Goal: Task Accomplishment & Management: Complete application form

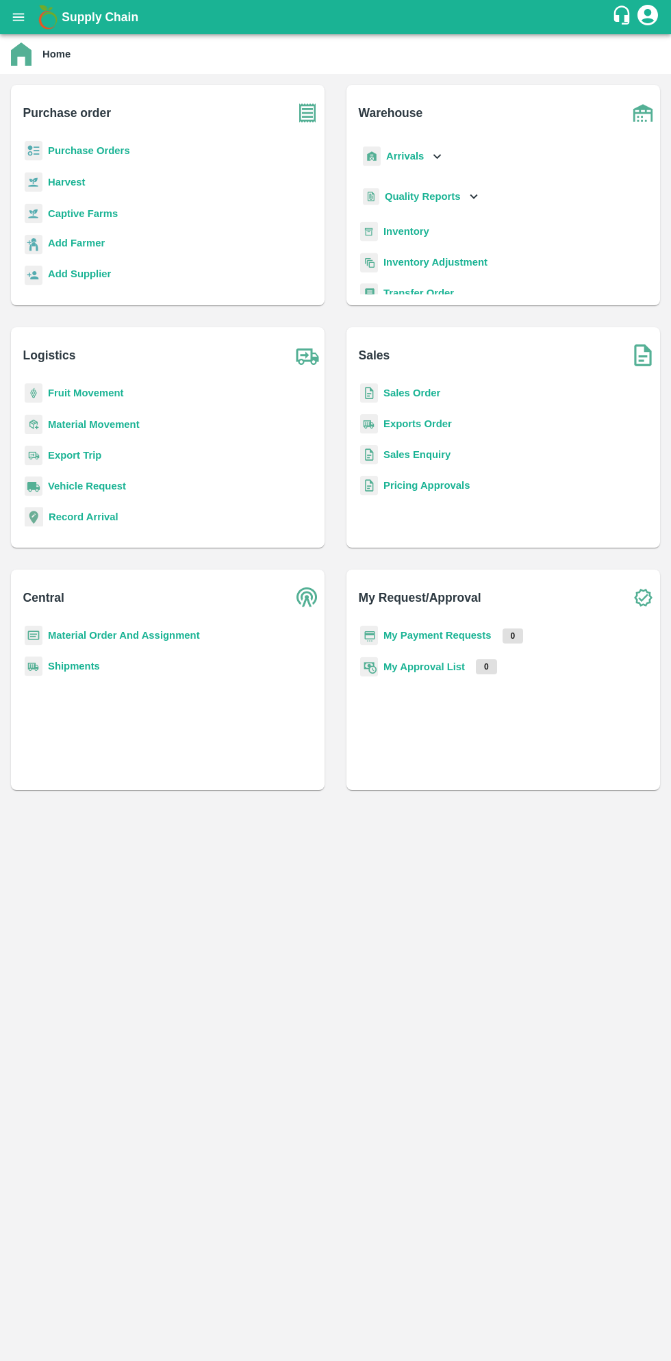
click at [99, 149] on b "Purchase Orders" at bounding box center [89, 150] width 82 height 11
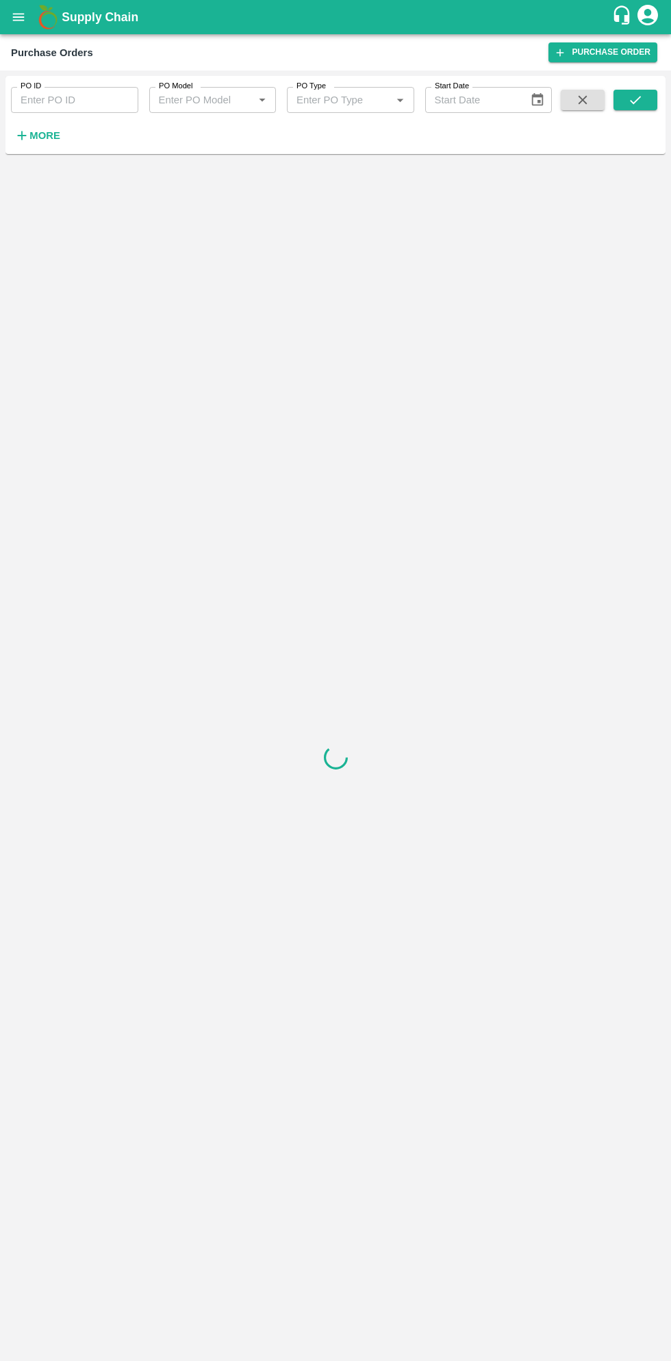
click at [46, 131] on strong "More" at bounding box center [44, 135] width 31 height 11
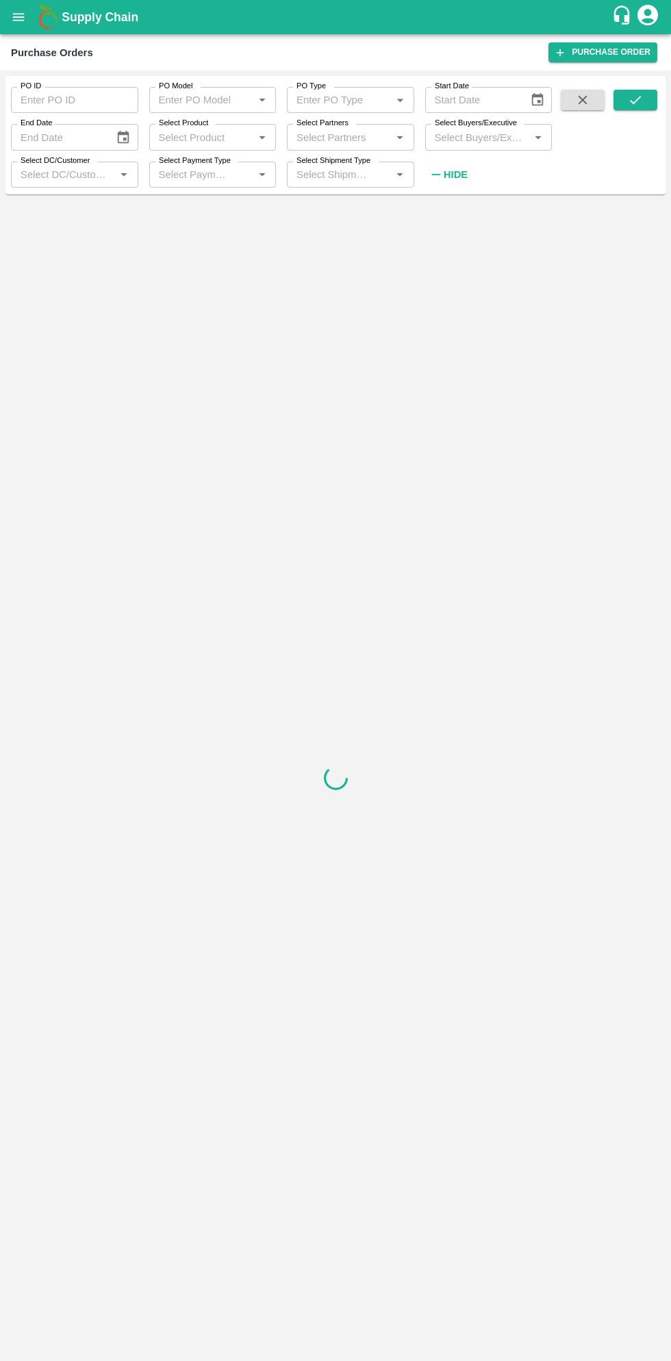
click at [468, 138] on input "Select Buyers/Executive" at bounding box center [477, 137] width 97 height 18
type input "sagar"
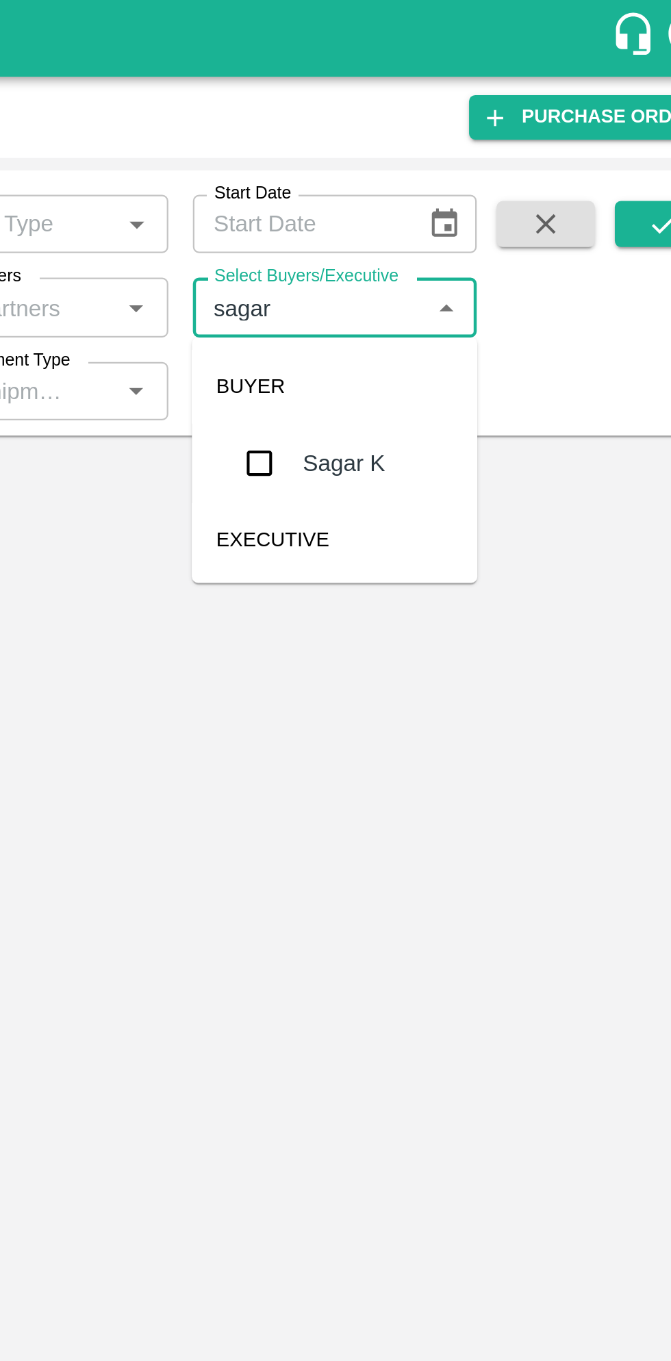
click at [451, 210] on input "checkbox" at bounding box center [454, 206] width 27 height 27
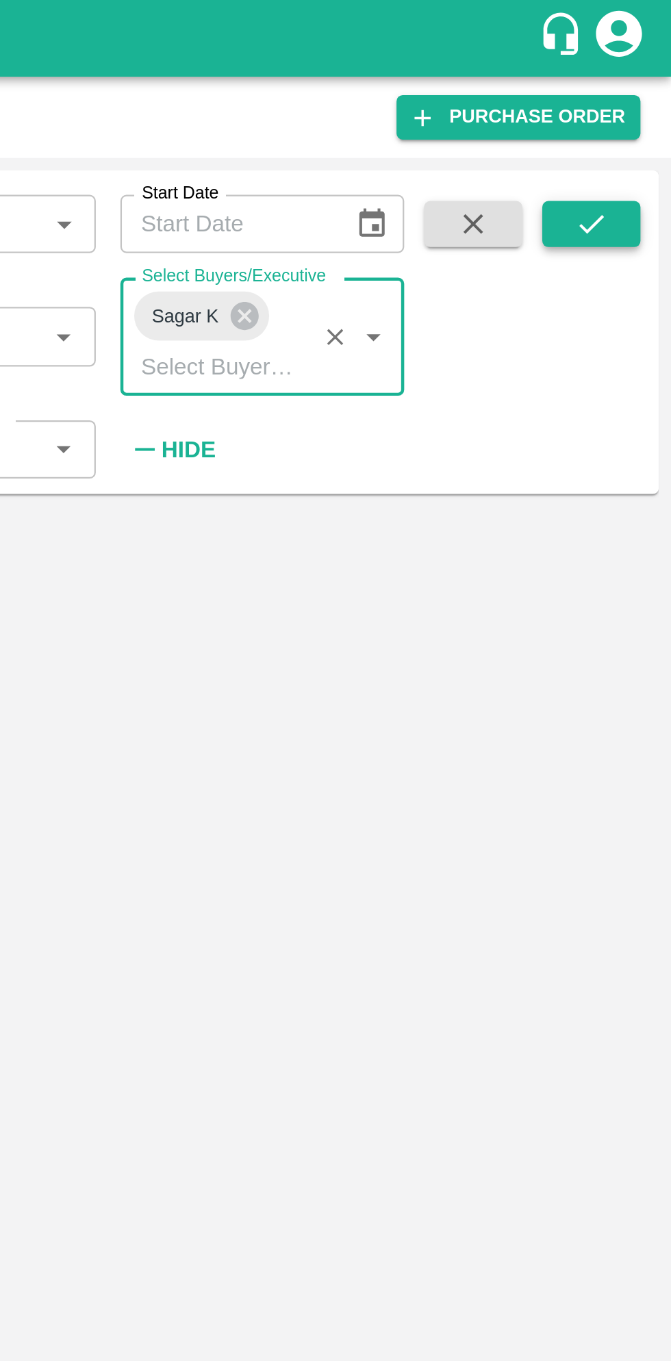
click at [638, 101] on icon "submit" at bounding box center [635, 99] width 15 height 15
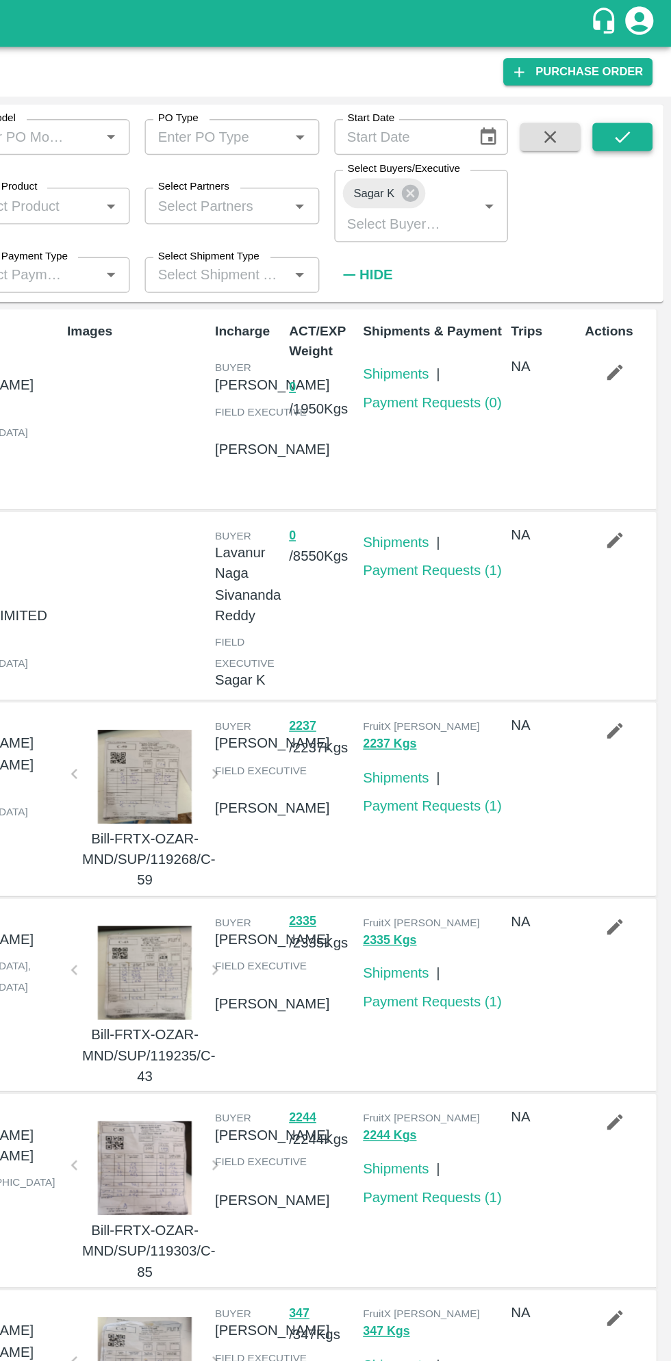
click at [636, 101] on icon "submit" at bounding box center [635, 100] width 11 height 8
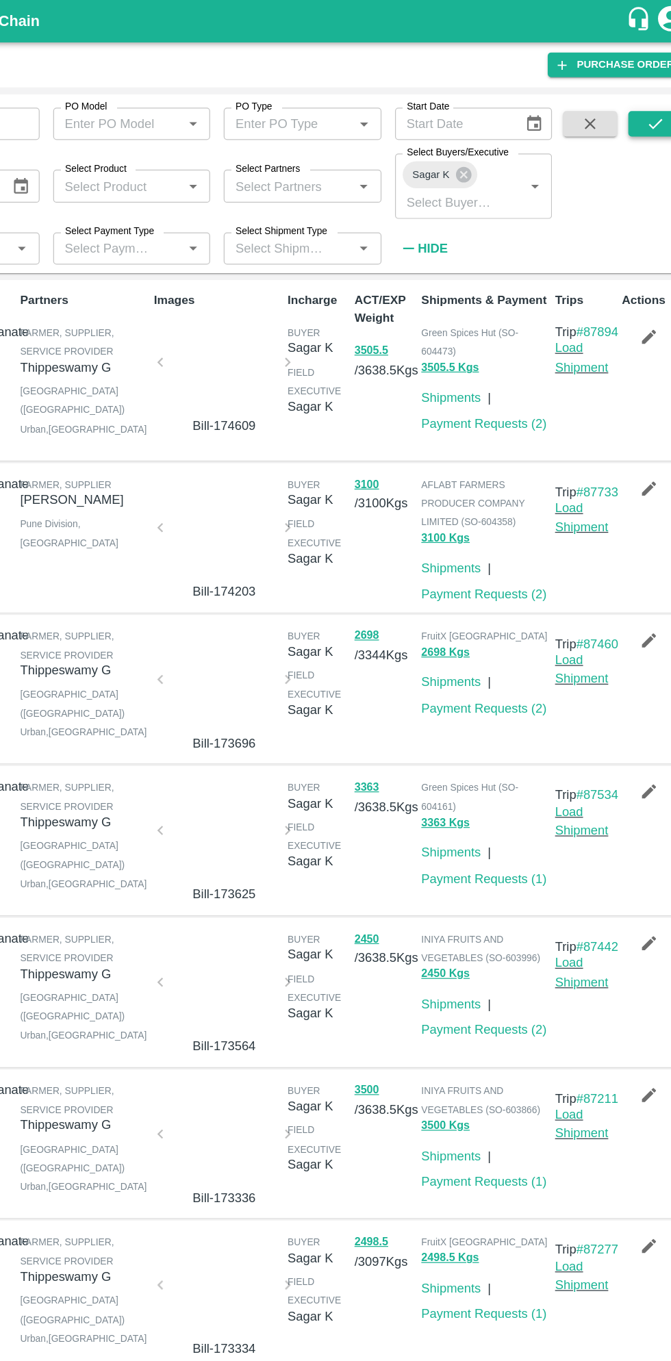
scroll to position [1, 0]
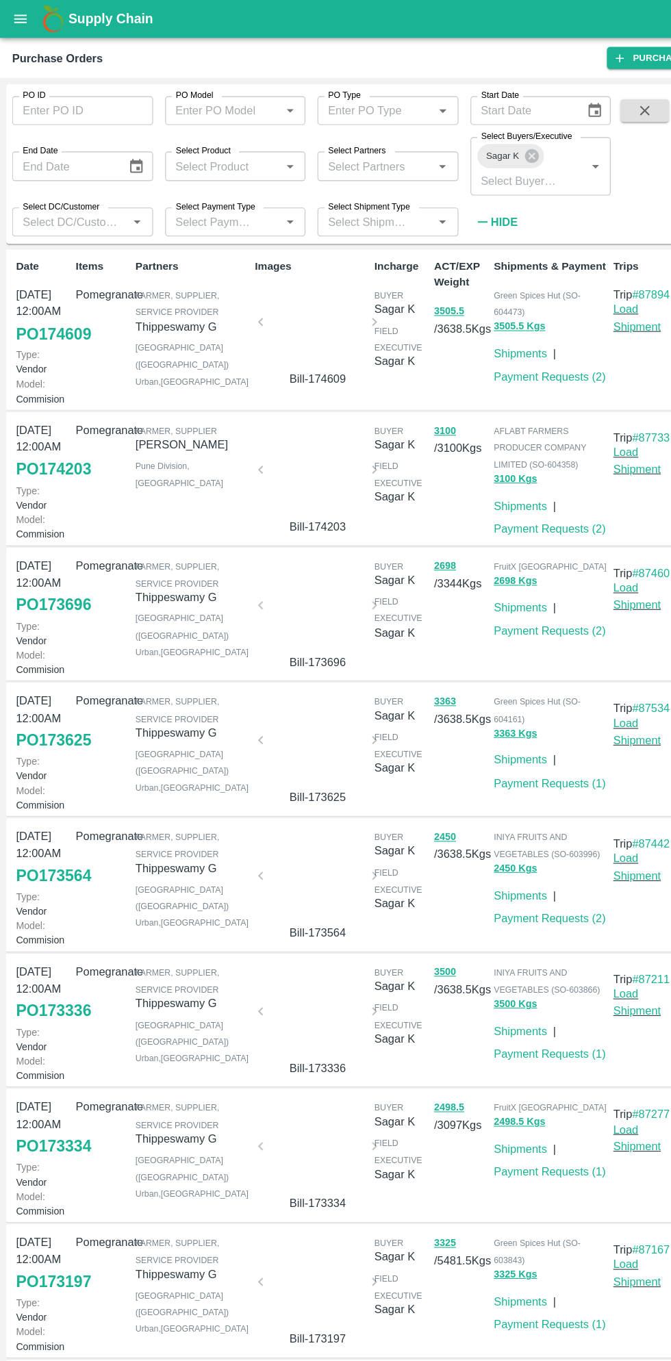
click at [45, 314] on link "PO 174609" at bounding box center [48, 302] width 68 height 25
click at [38, 681] on link "PO 173625" at bounding box center [48, 669] width 68 height 25
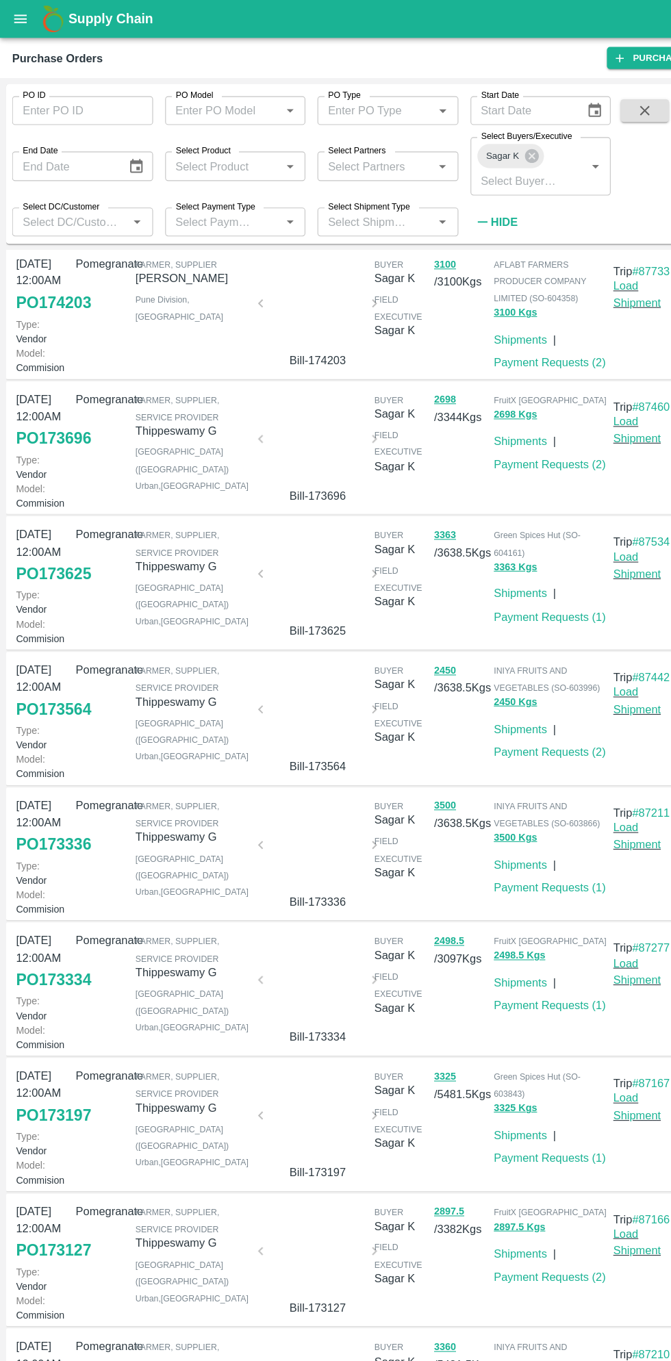
scroll to position [171, 0]
click at [47, 653] on link "PO 173564" at bounding box center [48, 641] width 68 height 25
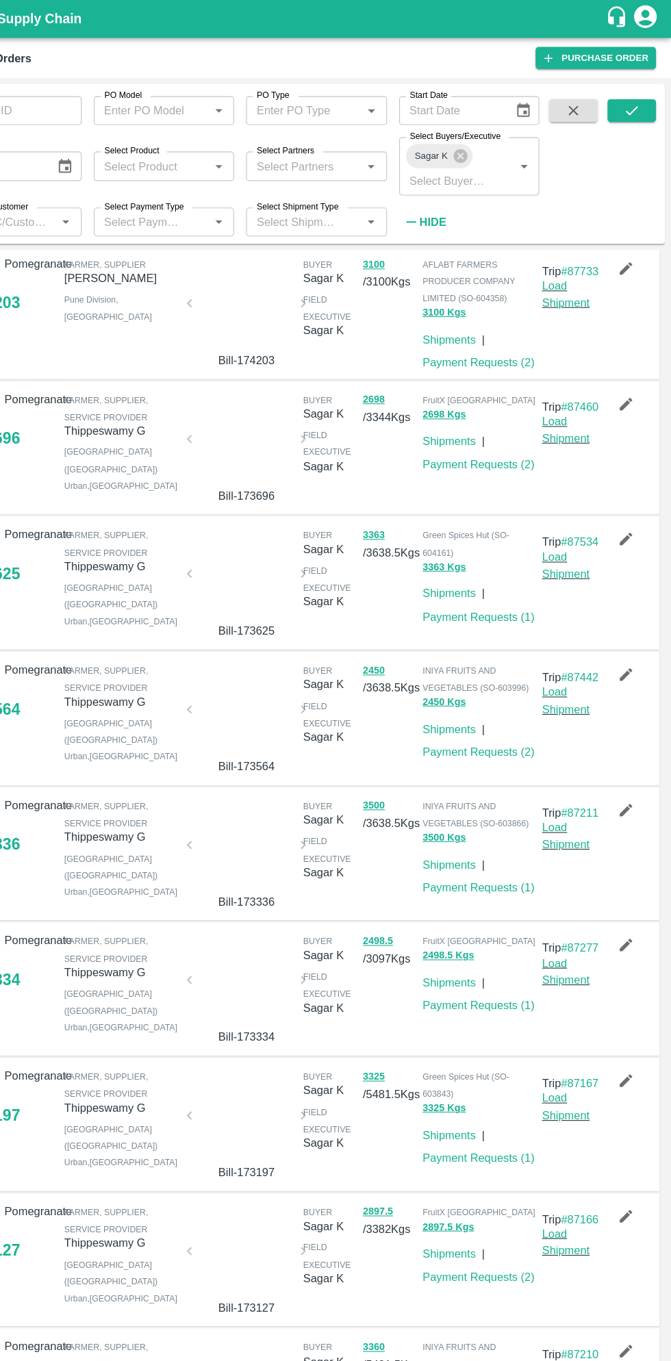
click at [627, 617] on icon "button" at bounding box center [629, 609] width 15 height 15
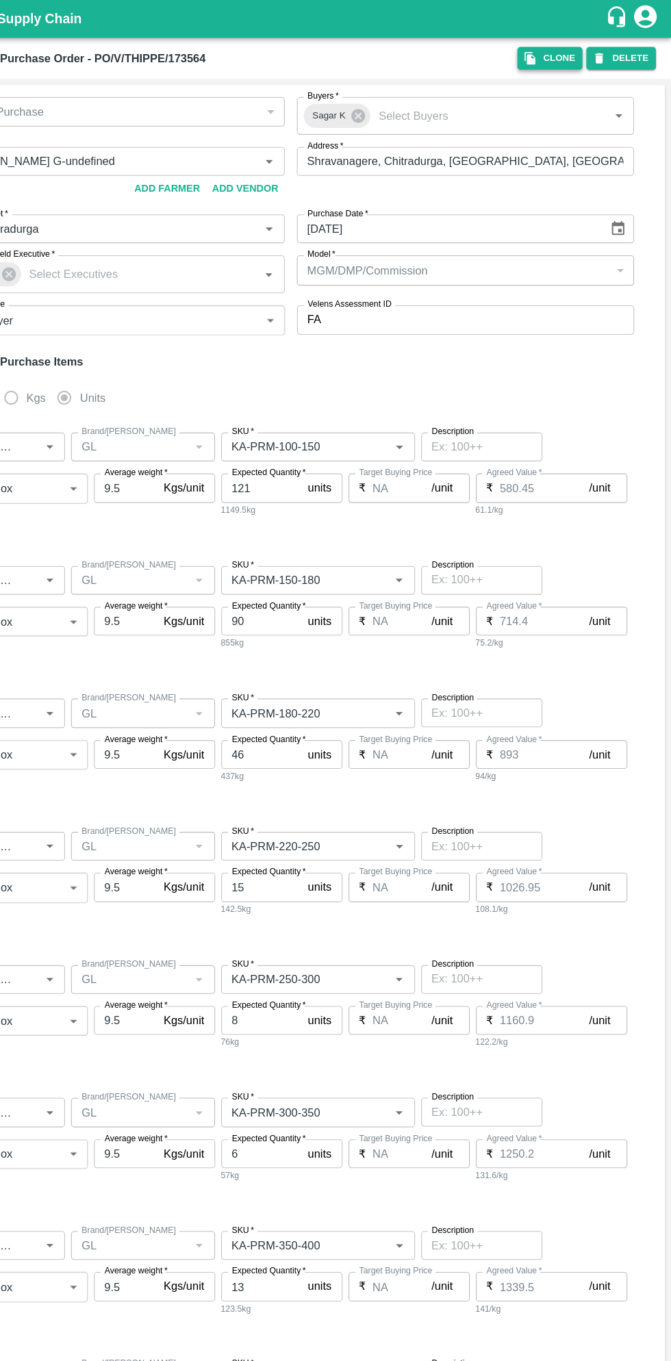
click at [561, 45] on button "Clone" at bounding box center [561, 52] width 59 height 20
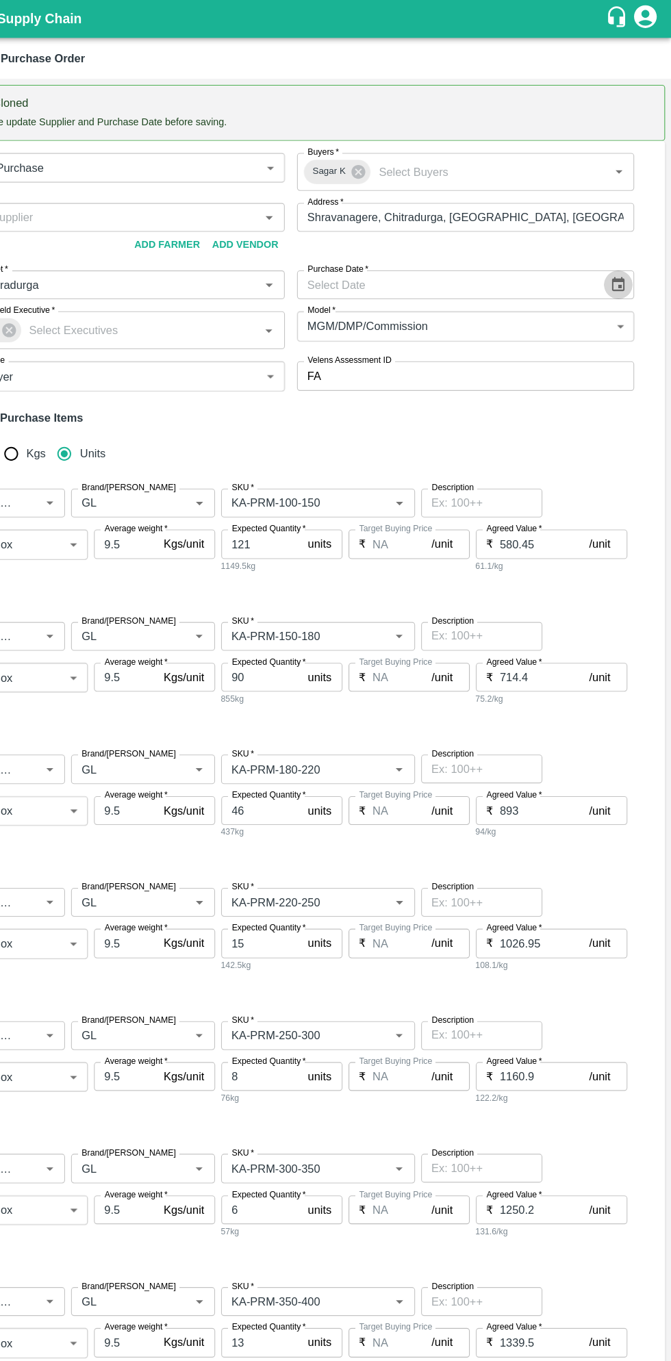
click at [620, 256] on icon "Choose date" at bounding box center [623, 257] width 15 height 15
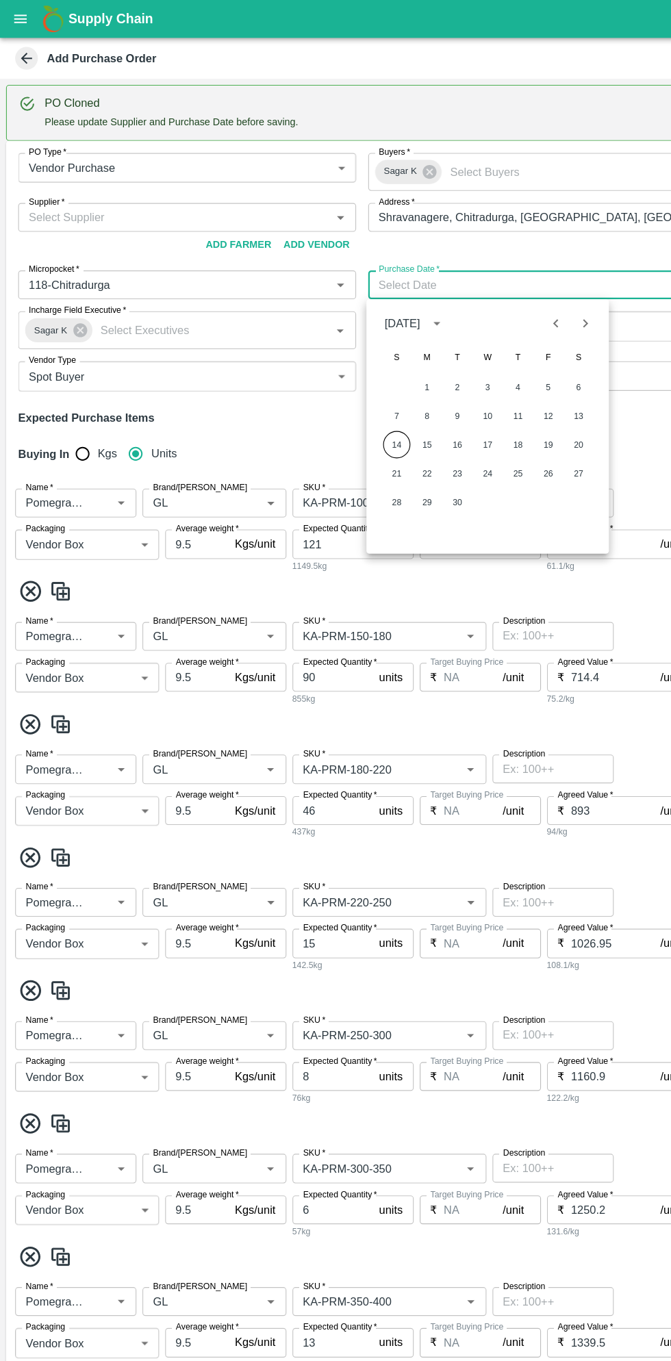
click at [358, 401] on button "14" at bounding box center [358, 402] width 25 height 25
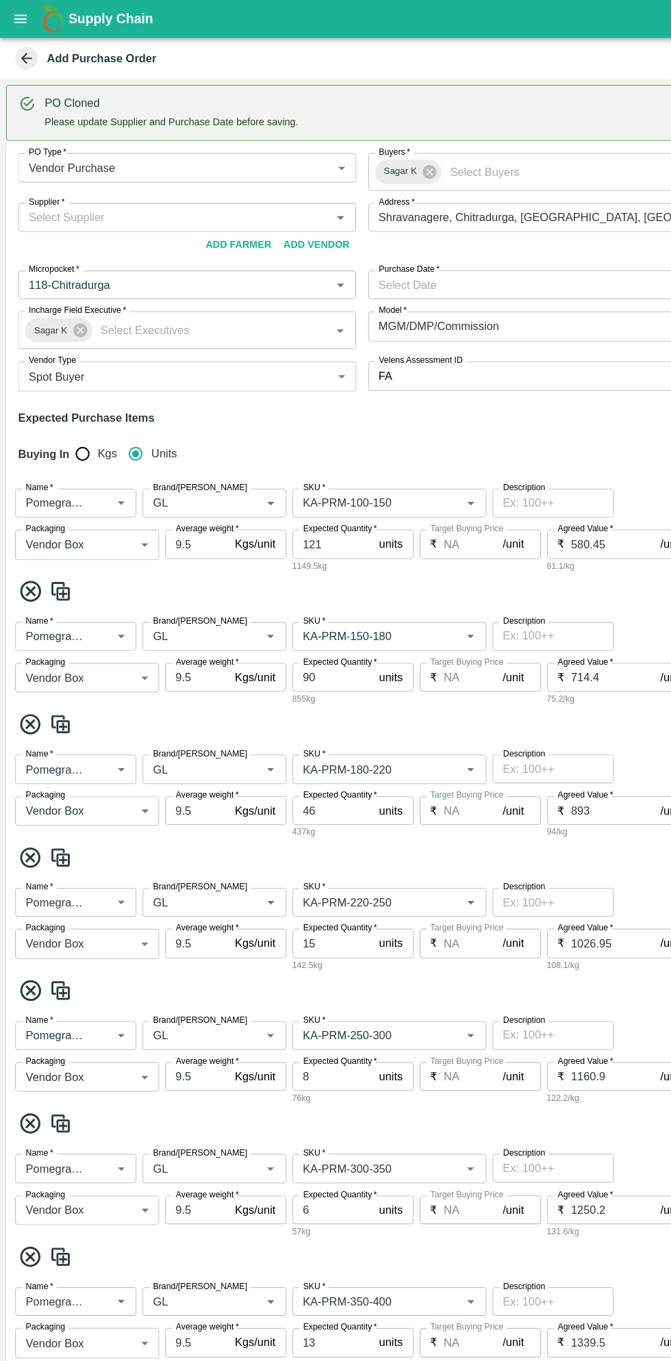
type input "14/09/2025"
click at [195, 192] on input "Supplier   *" at bounding box center [158, 197] width 275 height 18
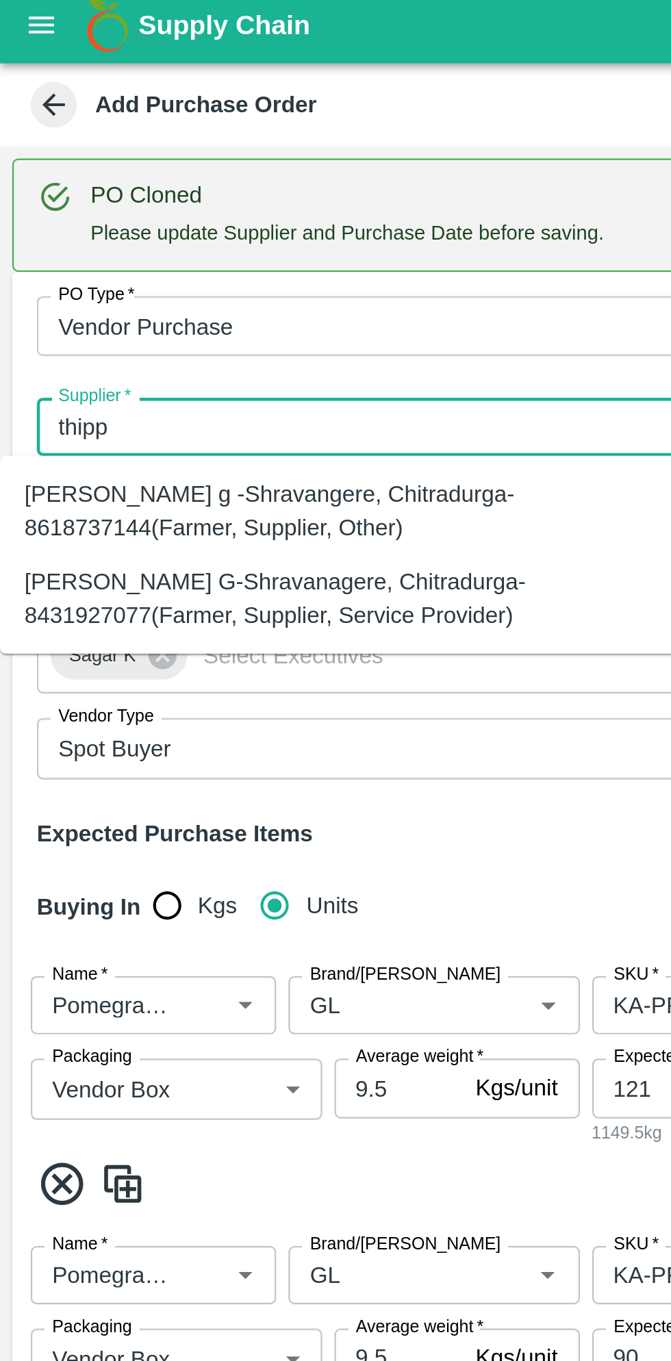
click at [195, 272] on div "Thippeswamy G-Shravanagere, Chitradurga-8431927077(Farmer, Supplier, Service Pr…" at bounding box center [152, 272] width 282 height 31
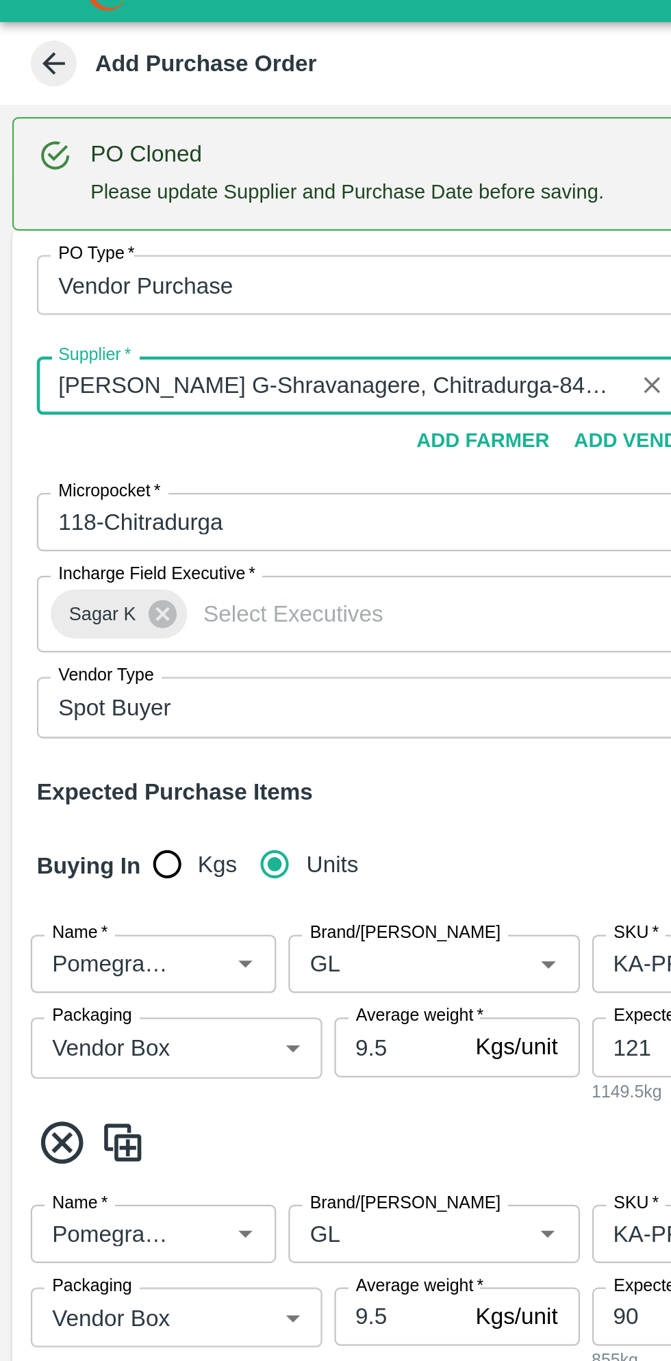
type input "Thippeswamy G-Shravanagere, Chitradurga-8431927077(Farmer, Supplier, Service Pr…"
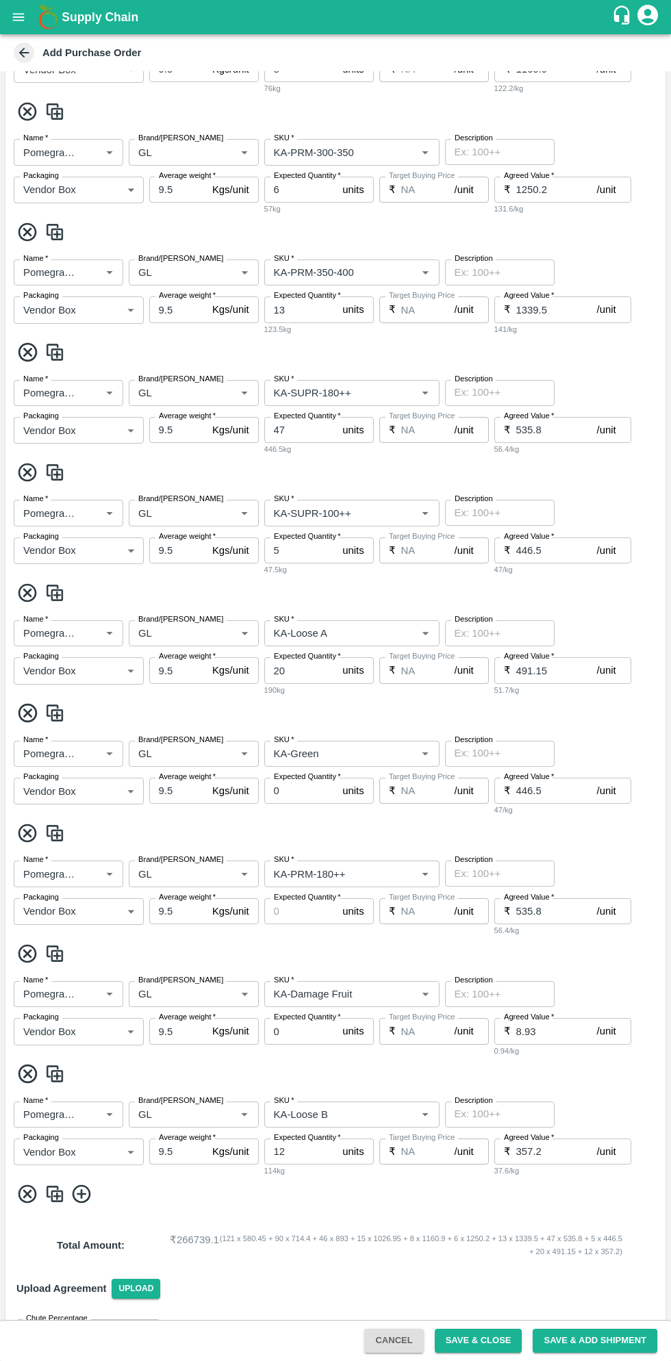
scroll to position [946, 0]
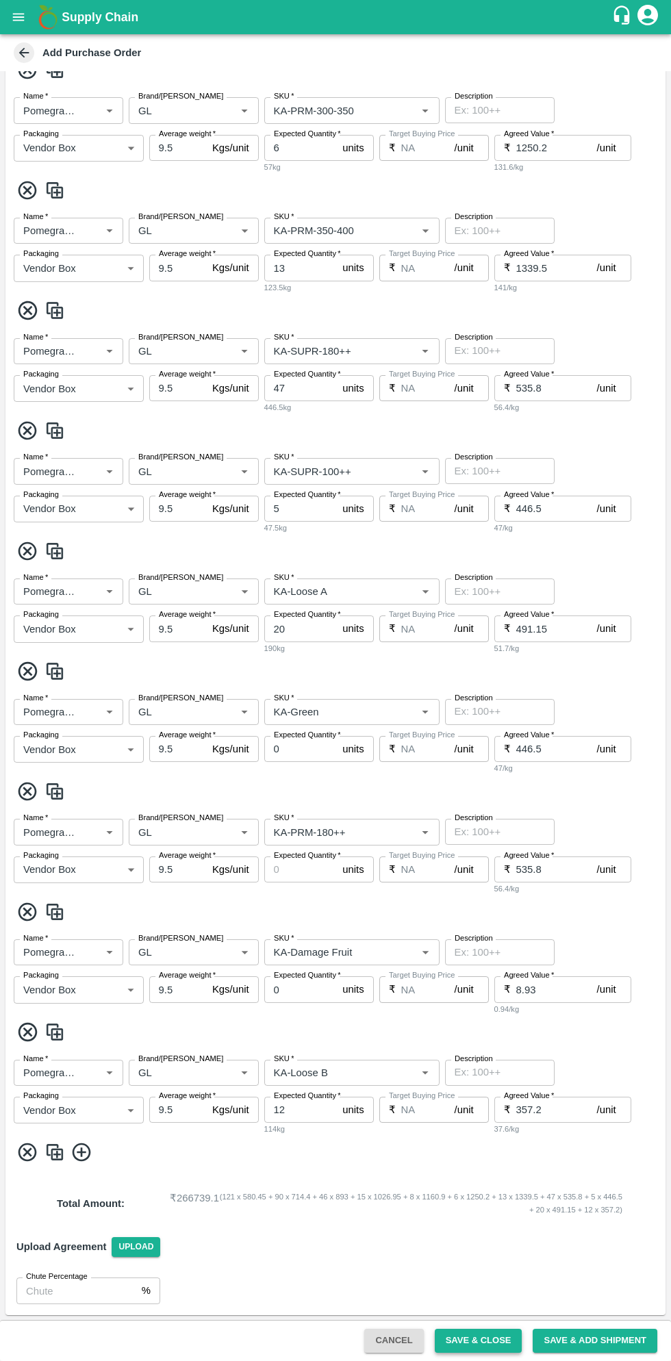
click at [483, 1335] on button "Save & Close" at bounding box center [479, 1341] width 88 height 24
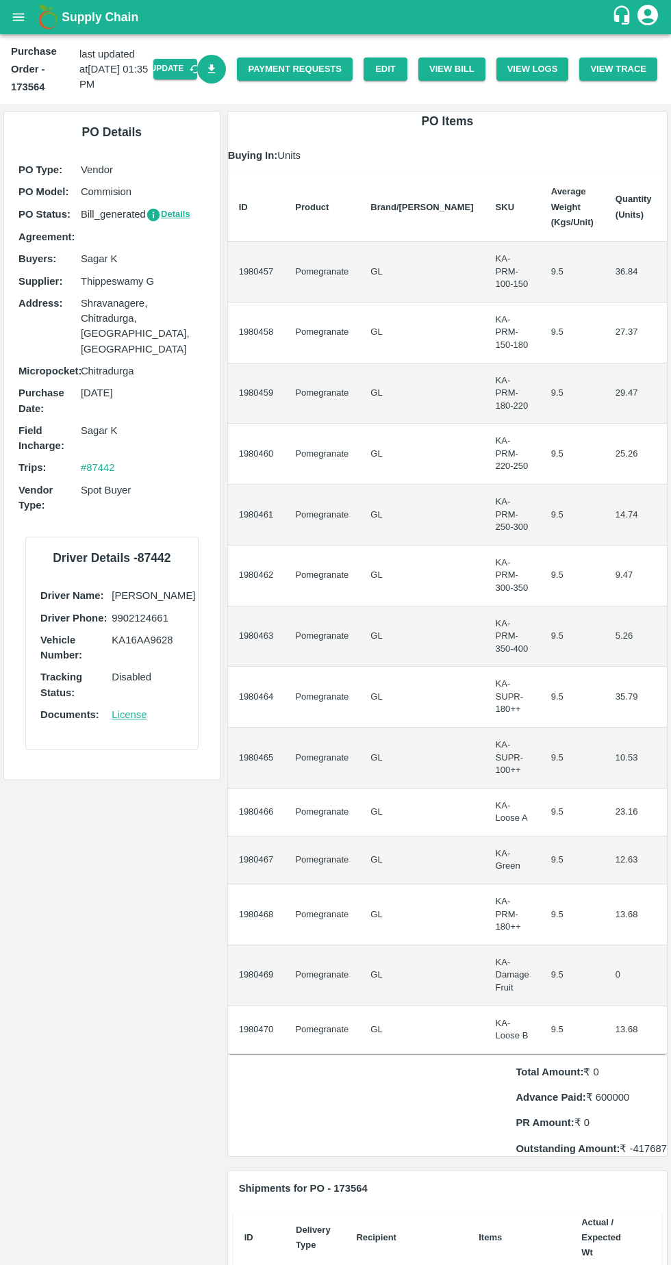
scroll to position [0, 42]
